Goal: Task Accomplishment & Management: Use online tool/utility

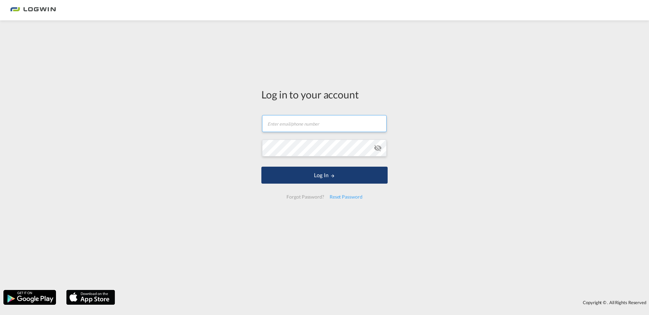
type input "[PERSON_NAME][EMAIL_ADDRESS][DOMAIN_NAME]"
click at [334, 176] on md-icon "LOGIN" at bounding box center [332, 175] width 5 height 5
